Goal: Task Accomplishment & Management: Complete application form

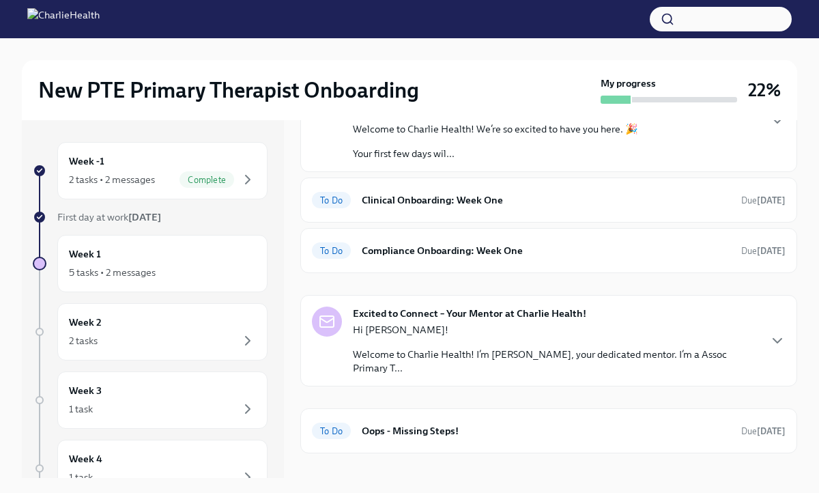
scroll to position [117, 0]
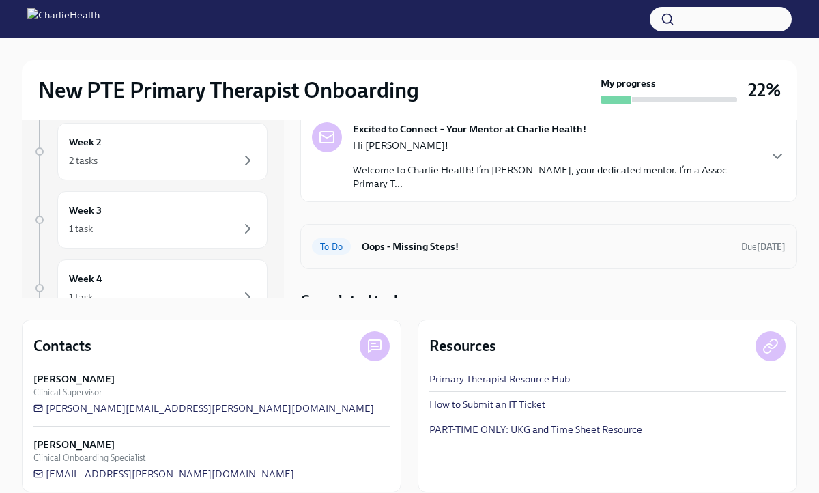
click at [366, 239] on h6 "Oops - Missing Steps!" at bounding box center [546, 246] width 369 height 15
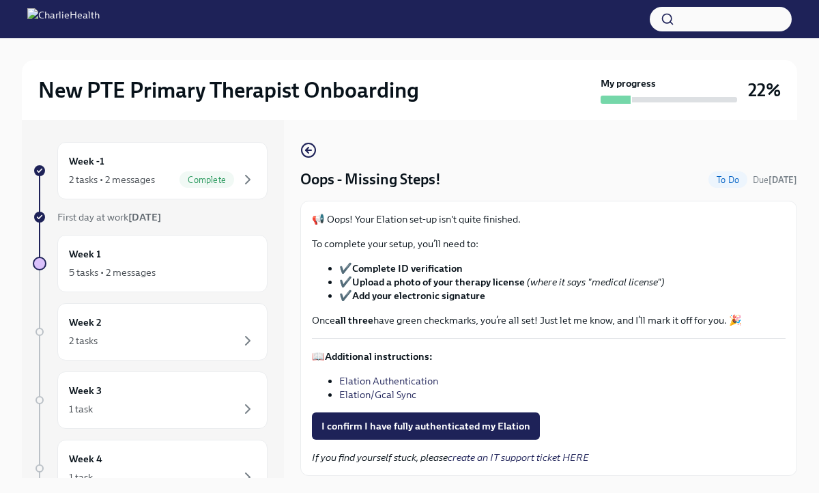
scroll to position [23, 0]
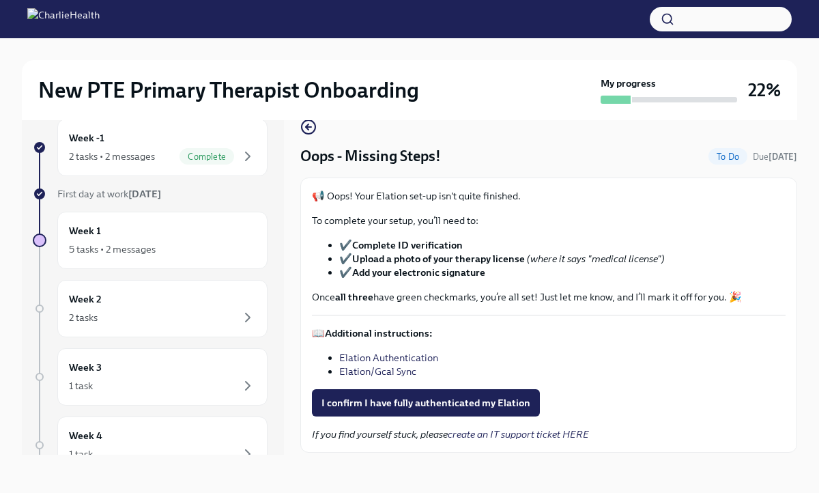
click at [354, 297] on strong "all three" at bounding box center [354, 297] width 38 height 12
click at [328, 136] on div "Oops - Missing Steps! To Do Due in 2 days 📢 Oops! Your Elation set-up isn't qui…" at bounding box center [548, 286] width 497 height 334
click at [309, 127] on icon "button" at bounding box center [308, 127] width 5 height 0
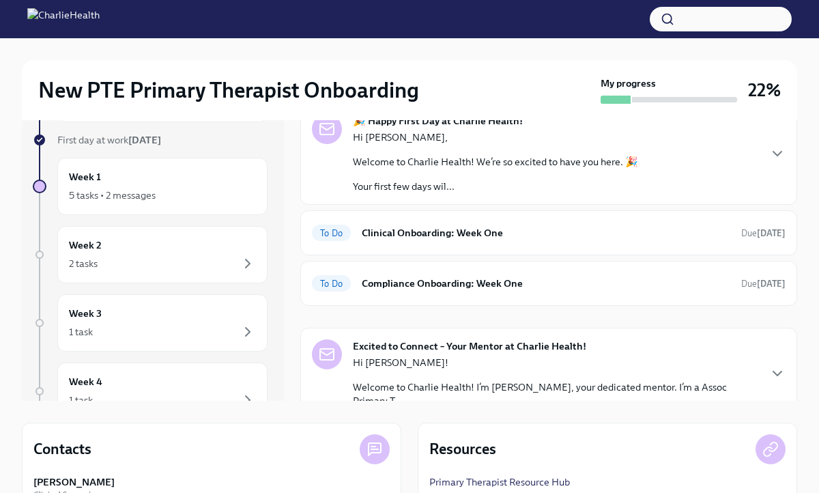
scroll to position [7, 0]
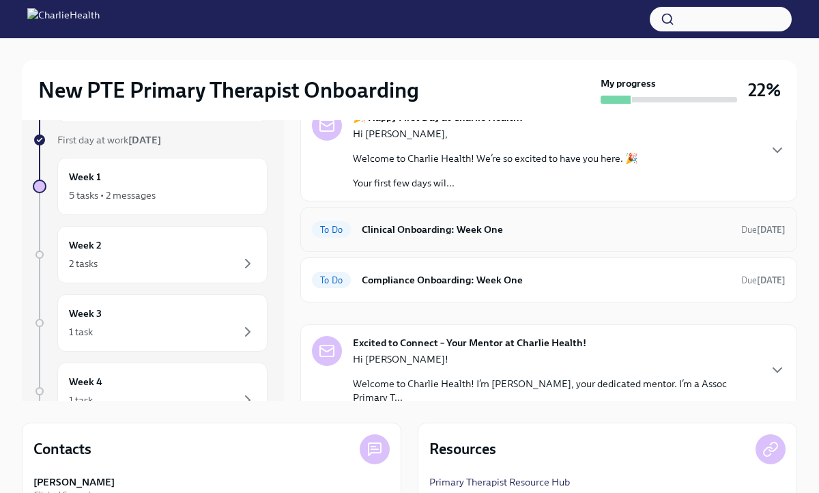
click at [407, 229] on h6 "Clinical Onboarding: Week One" at bounding box center [546, 229] width 369 height 15
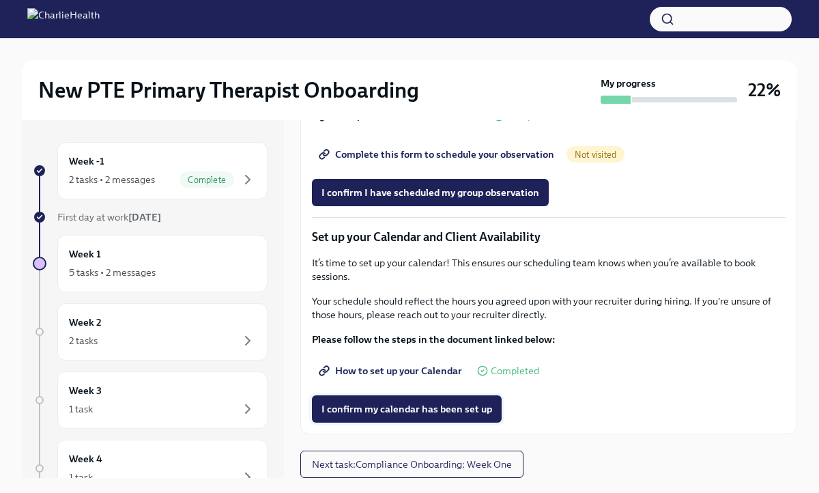
scroll to position [23, 0]
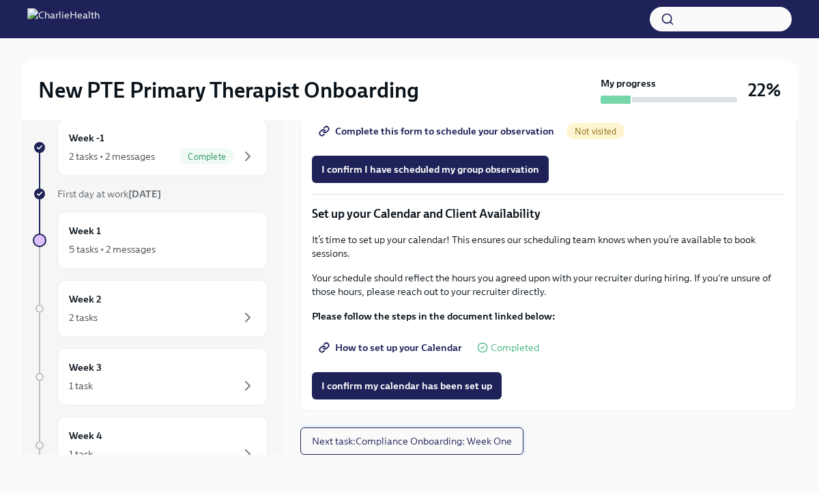
click at [396, 432] on button "Next task : Compliance Onboarding: Week One" at bounding box center [411, 440] width 223 height 27
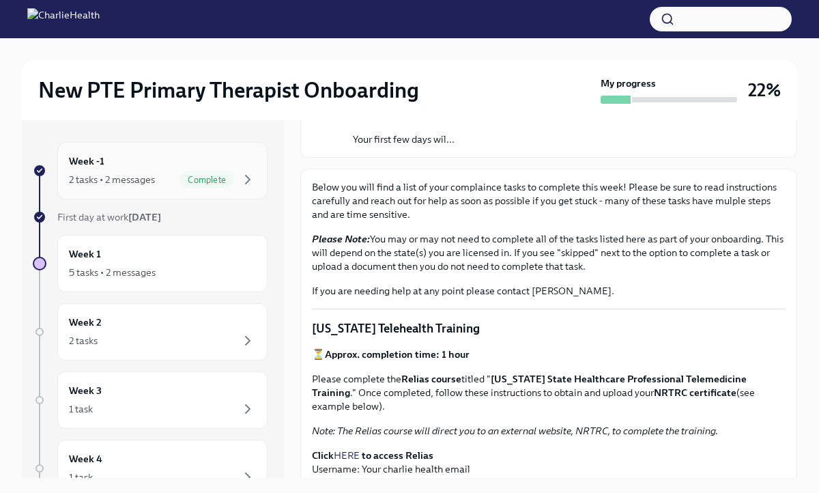
click at [184, 179] on span "Complete" at bounding box center [206, 180] width 55 height 10
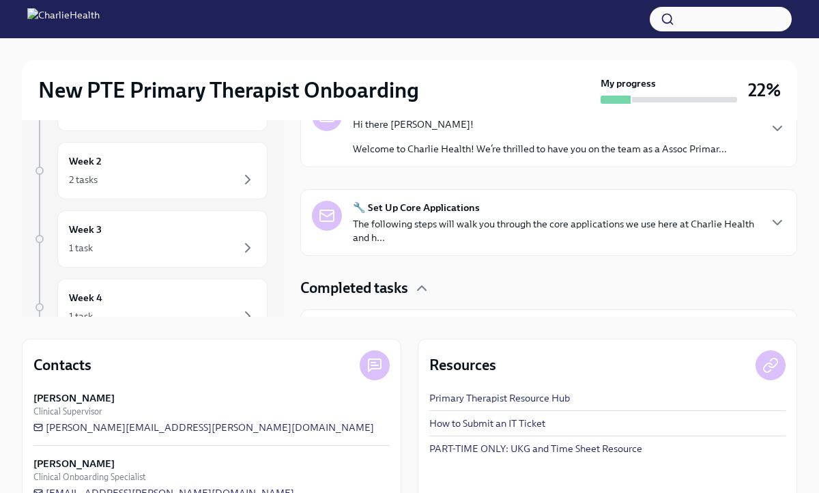
scroll to position [169, 0]
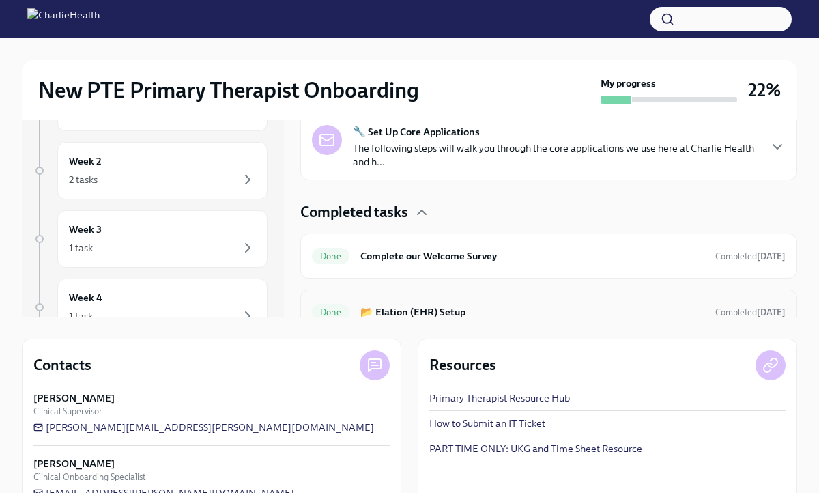
click at [473, 302] on div "Done 📂 Elation (EHR) Setup Completed yesterday" at bounding box center [549, 312] width 474 height 22
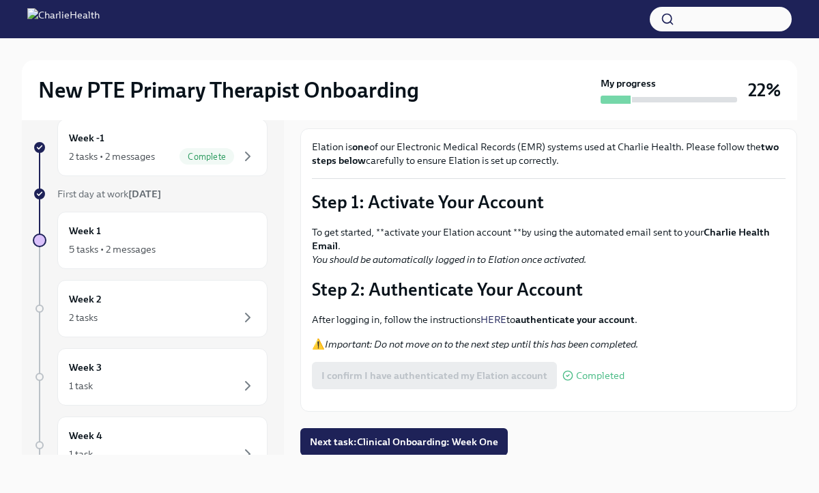
scroll to position [87, 0]
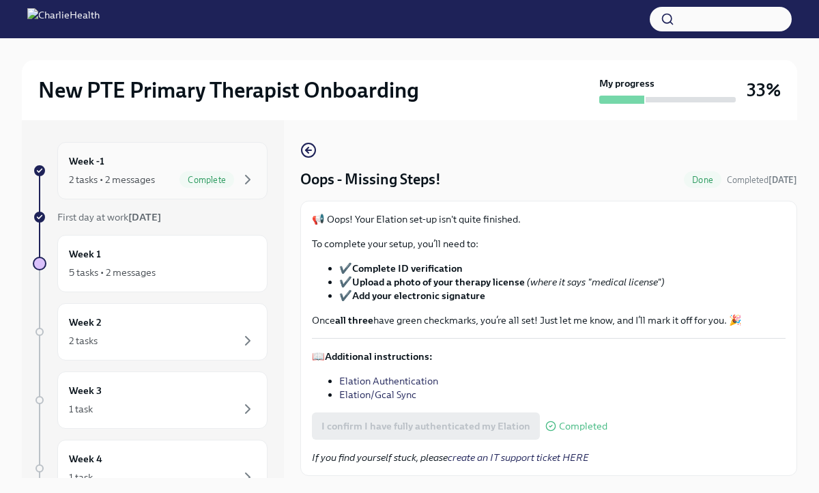
click at [162, 154] on div "Week -1 2 tasks • 2 messages Complete" at bounding box center [162, 171] width 187 height 34
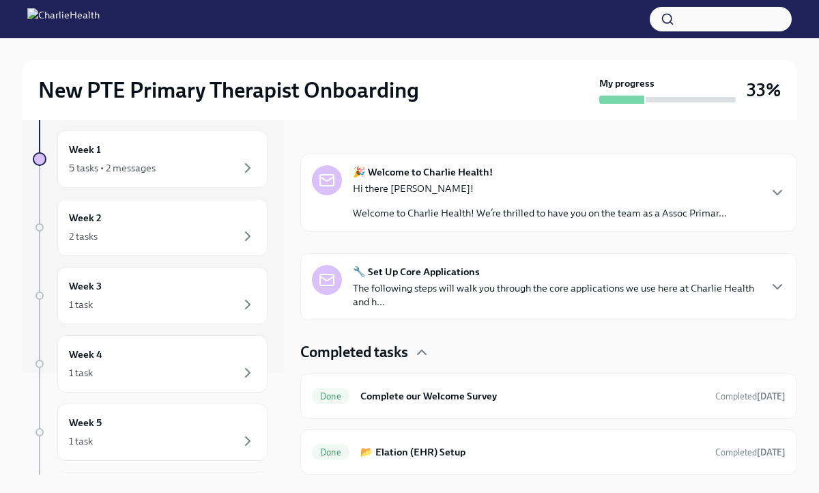
scroll to position [89, 0]
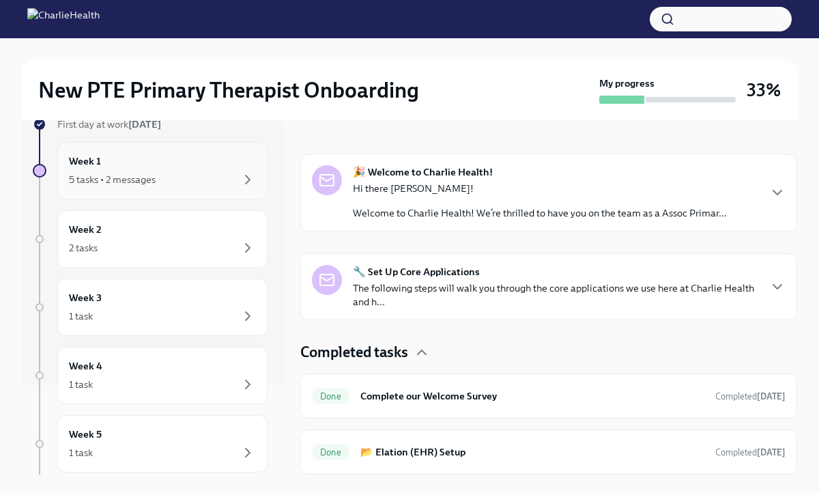
click at [182, 171] on div "Week 1 5 tasks • 2 messages" at bounding box center [162, 171] width 187 height 34
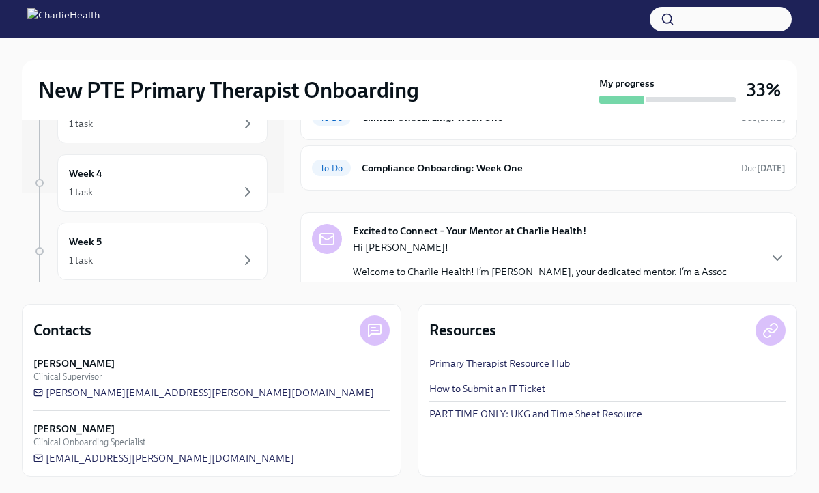
scroll to position [1, 0]
